Goal: Navigation & Orientation: Find specific page/section

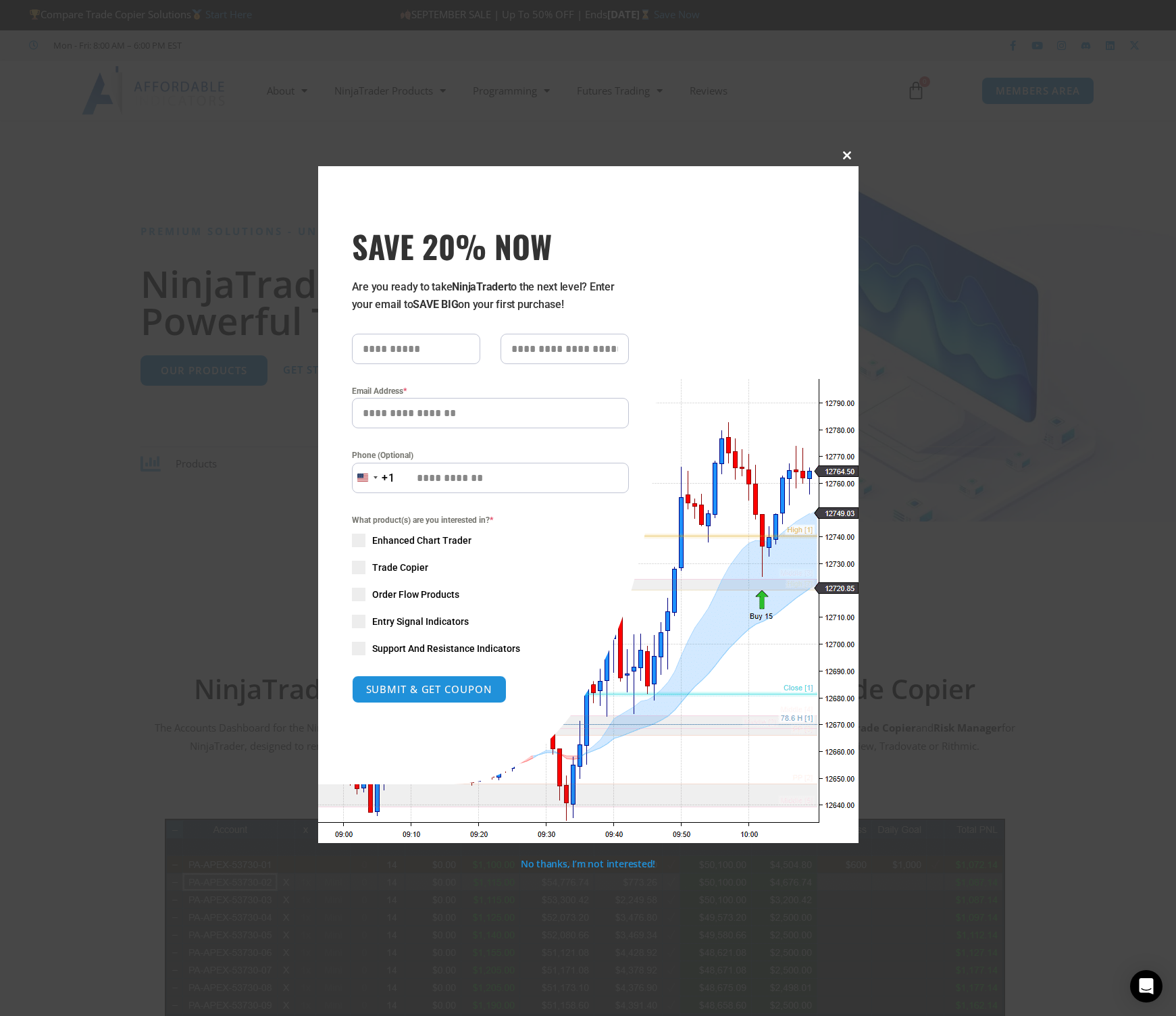
click at [846, 157] on span "SAVE 20% NOW popup" at bounding box center [848, 155] width 21 height 8
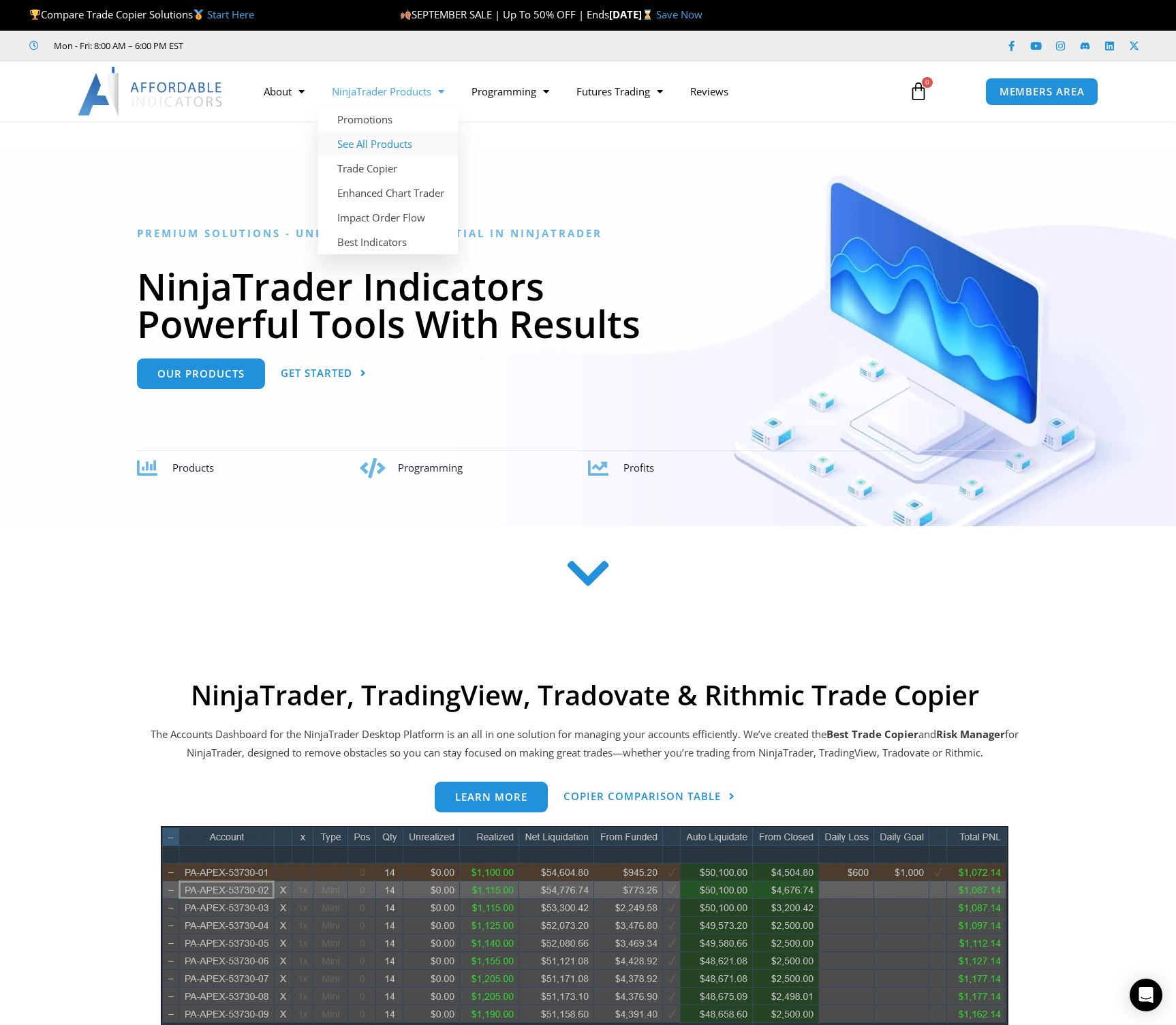
click at [368, 140] on link "See All Products" at bounding box center [388, 144] width 140 height 24
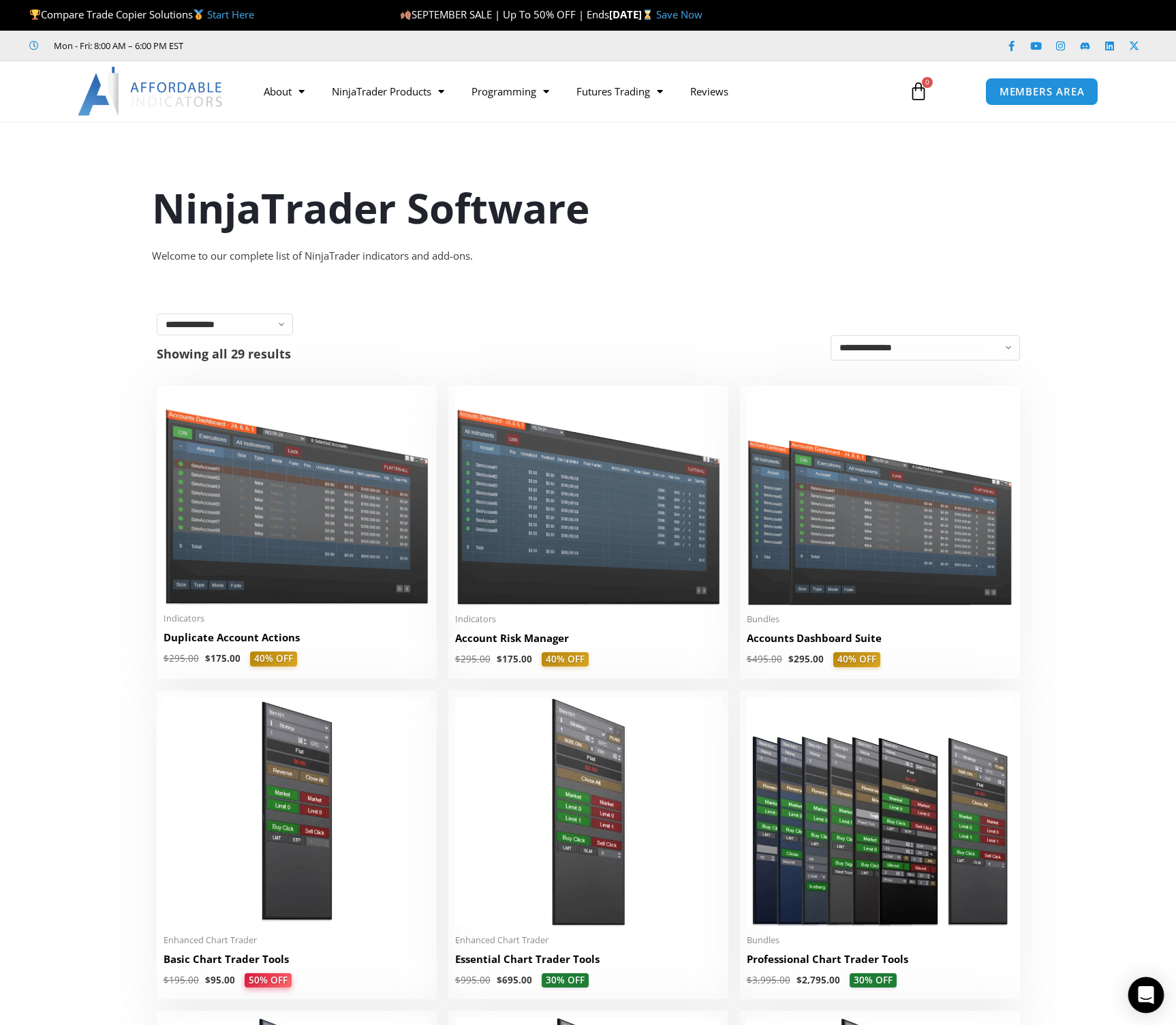
click at [1155, 1000] on div "Open Intercom Messenger" at bounding box center [1146, 995] width 36 height 36
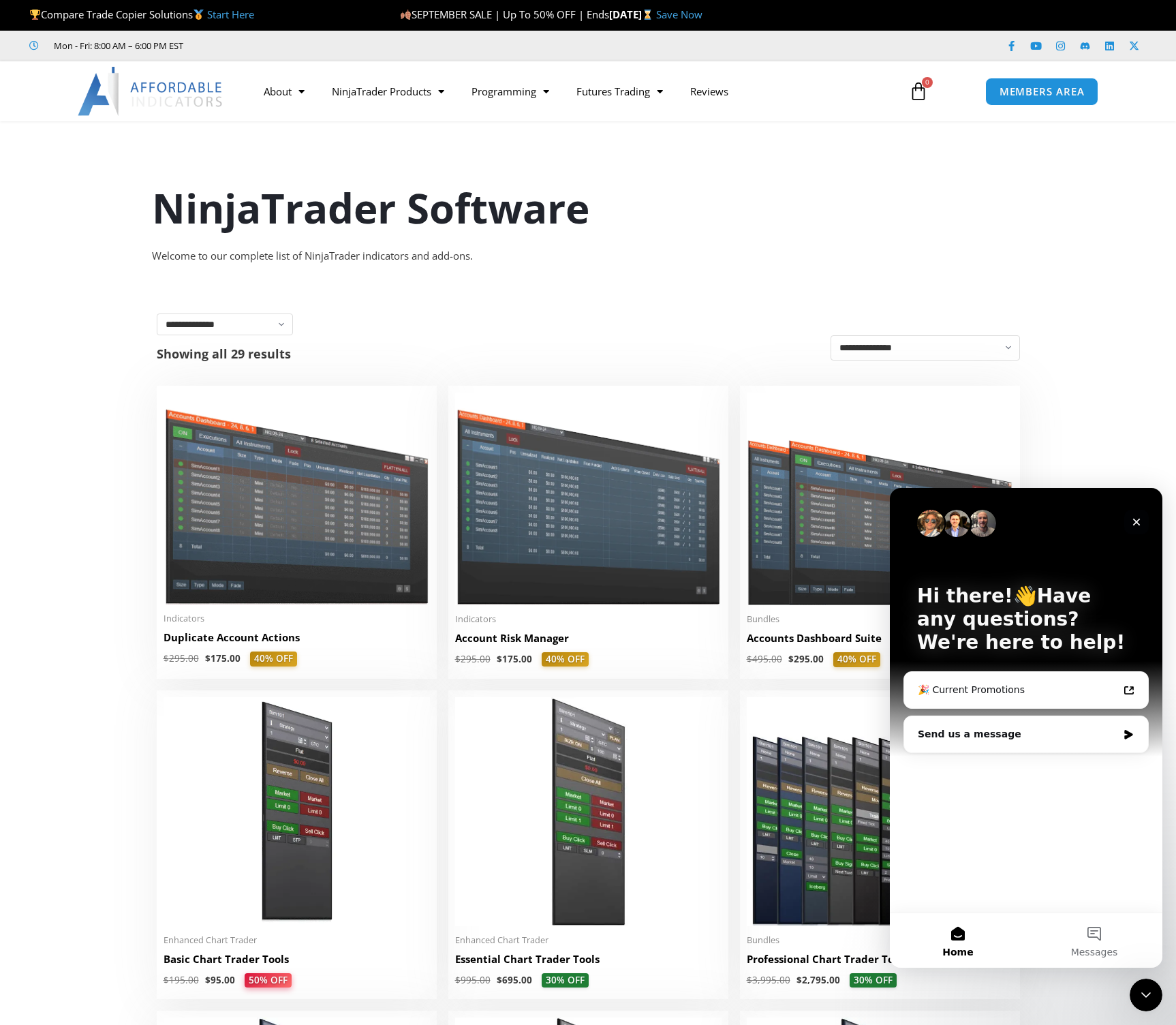
click at [1136, 519] on icon "Close" at bounding box center [1136, 522] width 11 height 11
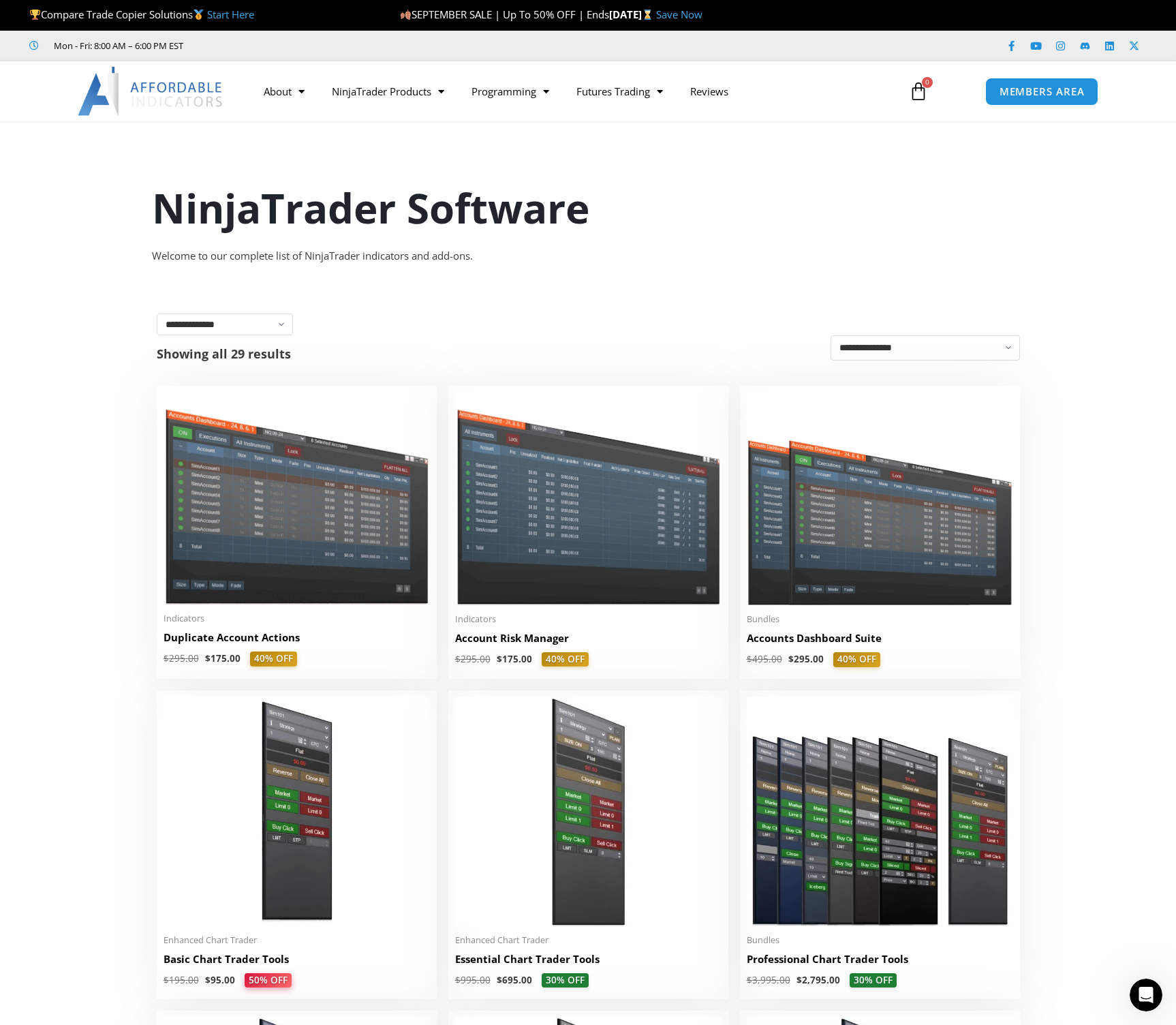
click at [140, 92] on img at bounding box center [151, 91] width 147 height 49
